Goal: Transaction & Acquisition: Purchase product/service

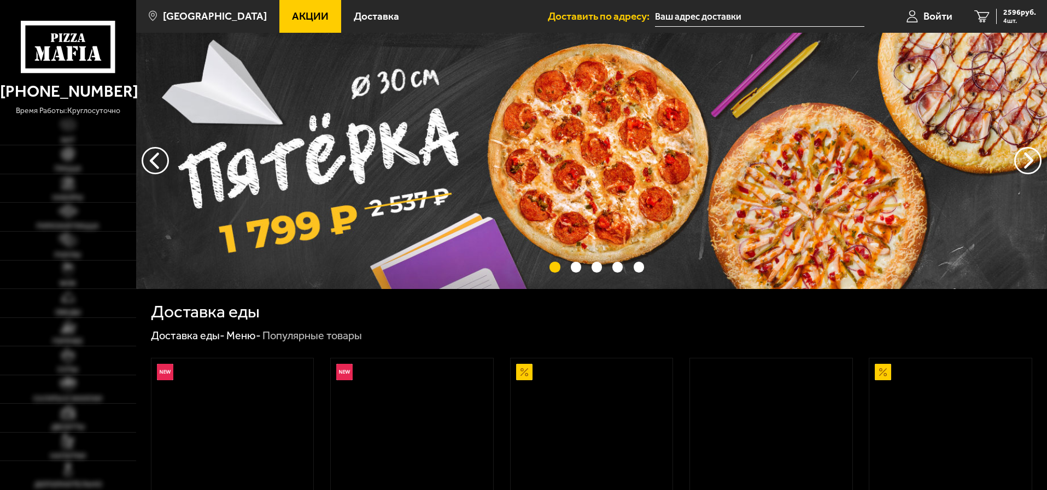
type input "[STREET_ADDRESS]"
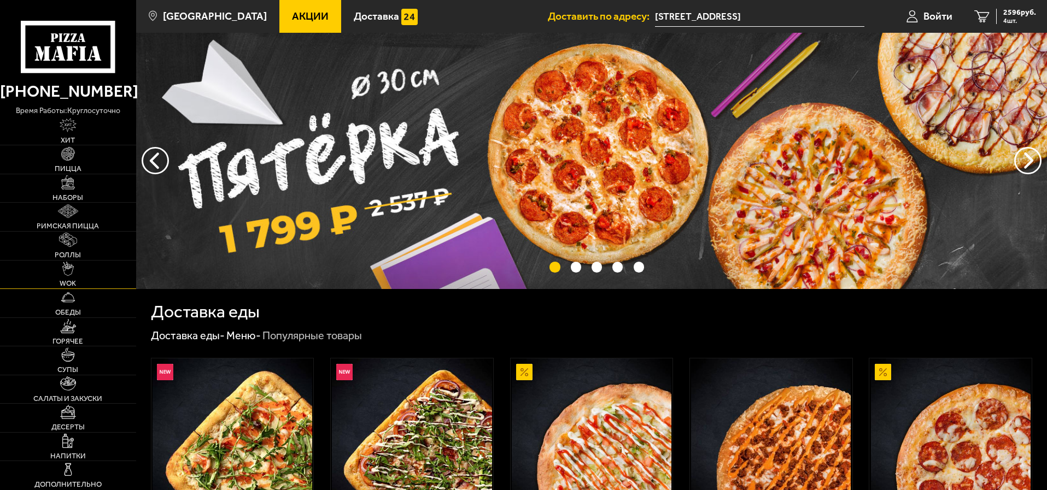
click at [61, 278] on link "WOK" at bounding box center [68, 275] width 136 height 28
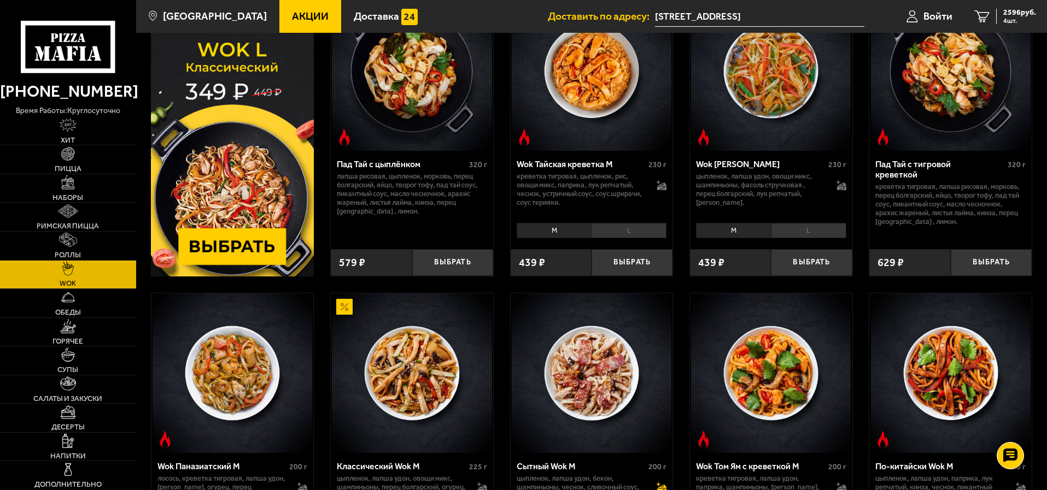
scroll to position [328, 0]
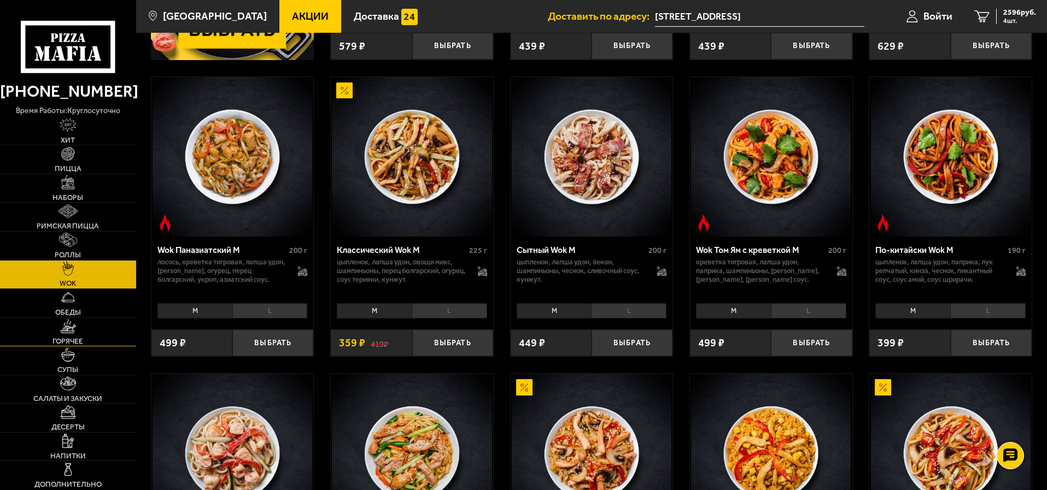
click at [68, 331] on img at bounding box center [68, 326] width 16 height 14
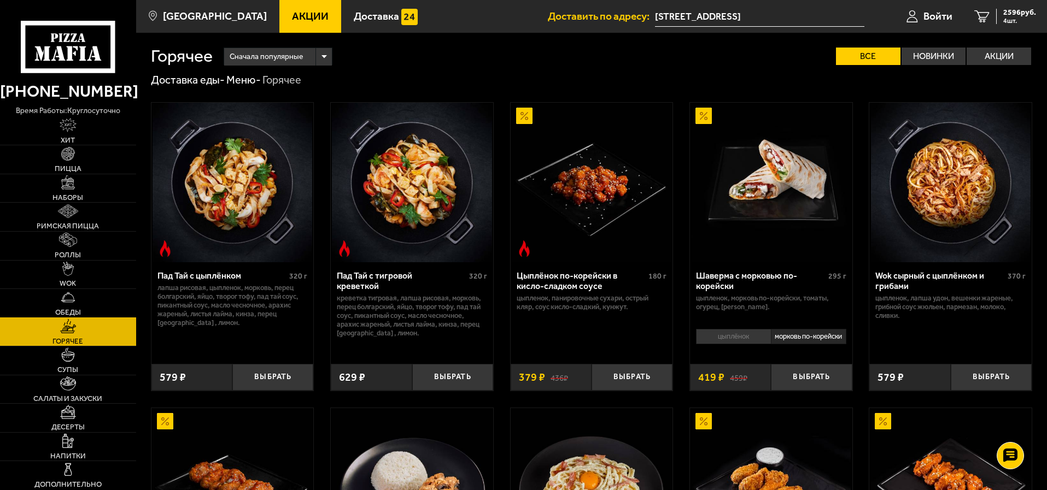
click at [73, 306] on link "Обеды" at bounding box center [68, 303] width 136 height 28
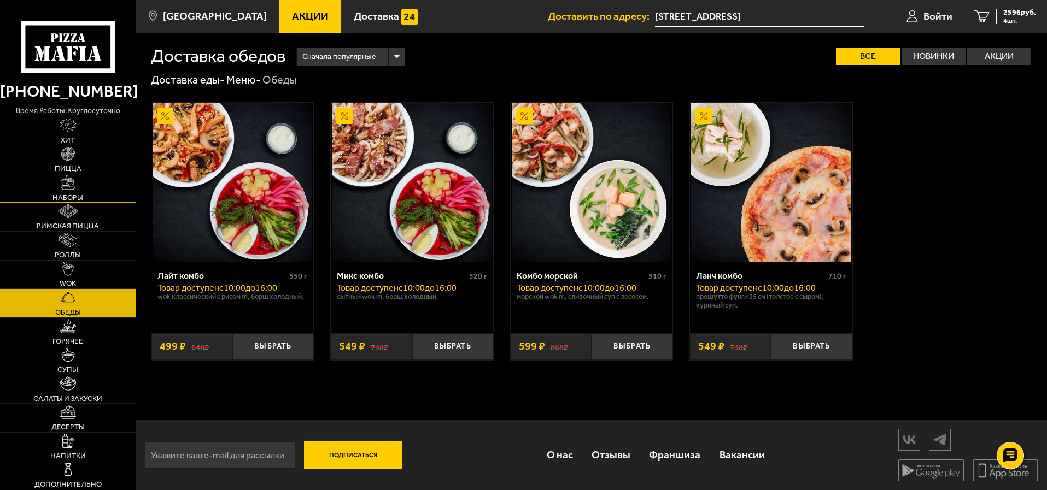
click at [78, 185] on link "Наборы" at bounding box center [68, 188] width 136 height 28
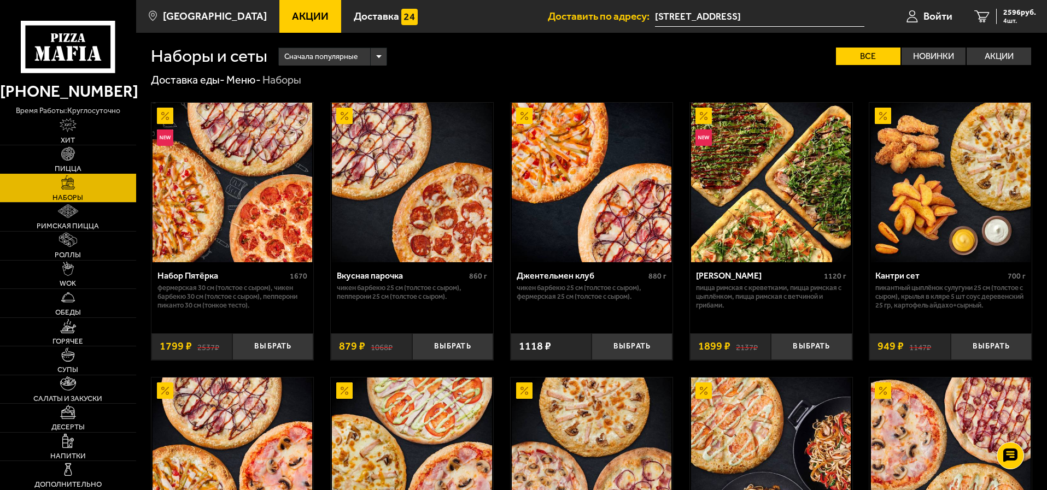
click at [79, 171] on span "Пицца" at bounding box center [68, 168] width 27 height 7
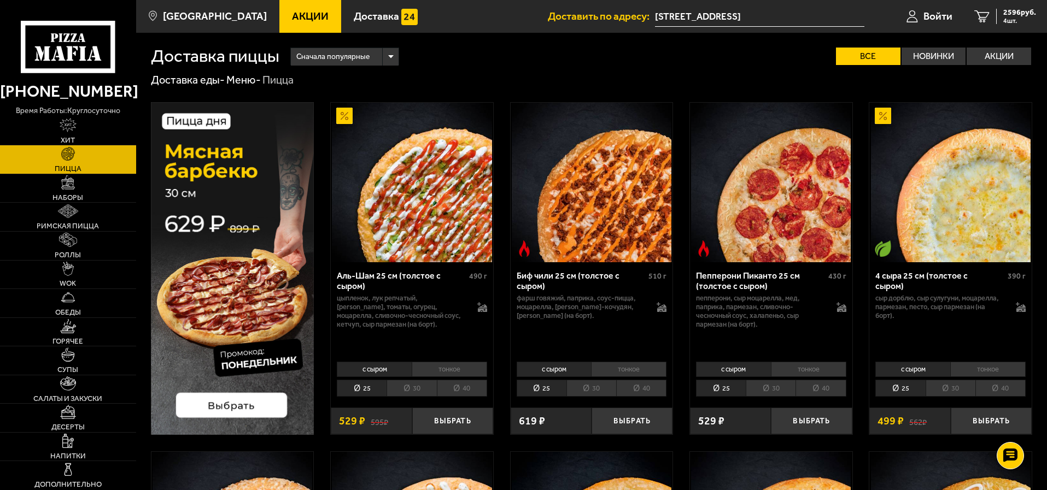
scroll to position [394, 0]
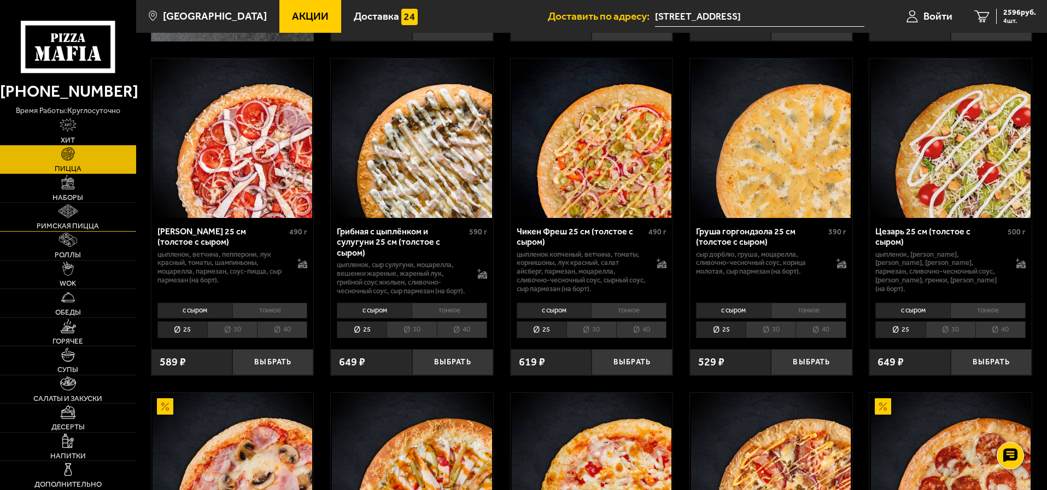
click at [68, 222] on span "Римская пицца" at bounding box center [68, 225] width 62 height 7
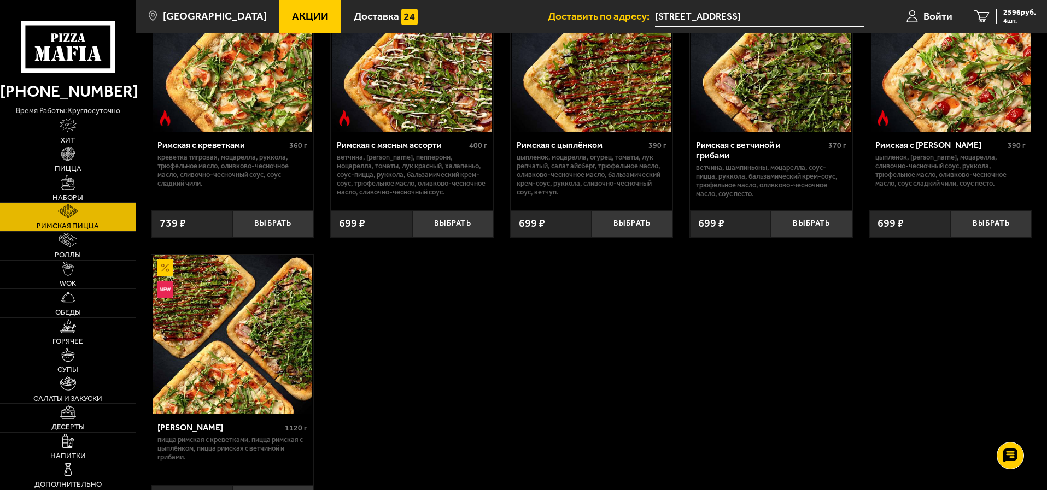
scroll to position [131, 0]
click at [68, 167] on span "Пицца" at bounding box center [68, 168] width 27 height 7
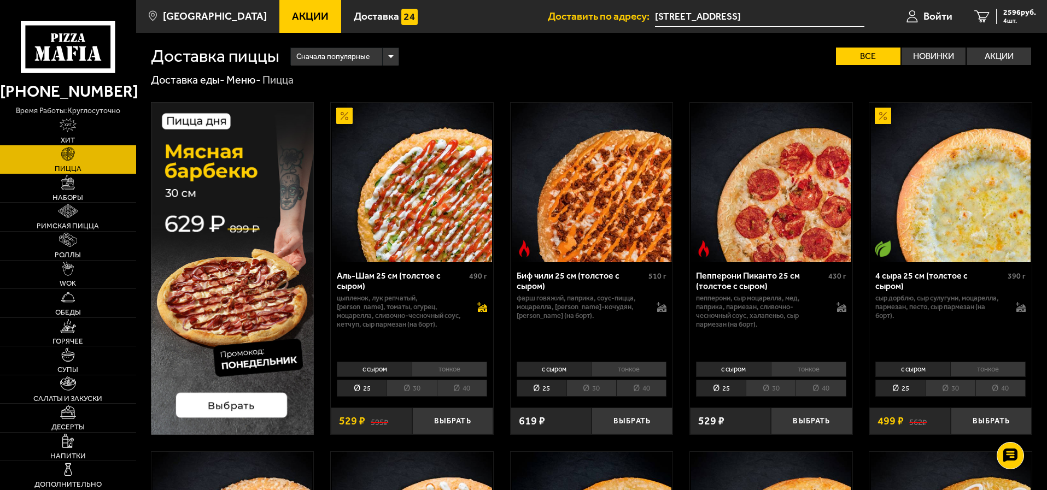
click at [483, 311] on icon at bounding box center [482, 311] width 9 height 4
